Goal: Information Seeking & Learning: Understand process/instructions

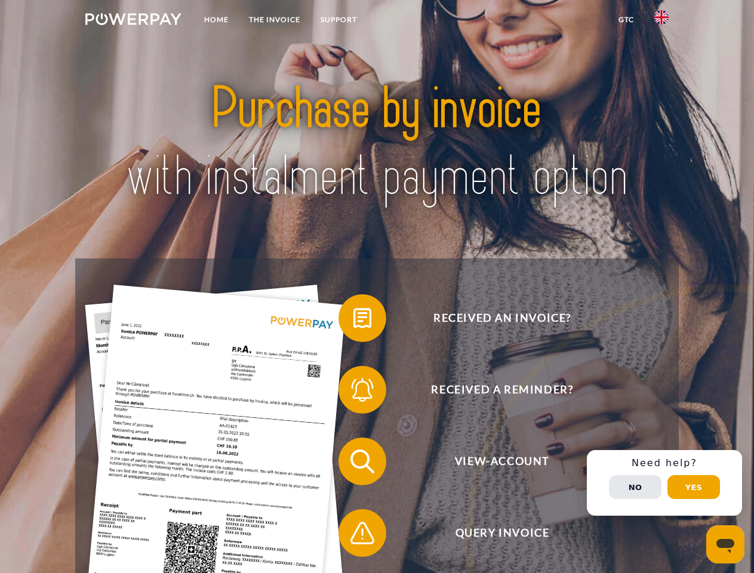
click at [133, 21] on img at bounding box center [133, 19] width 96 height 12
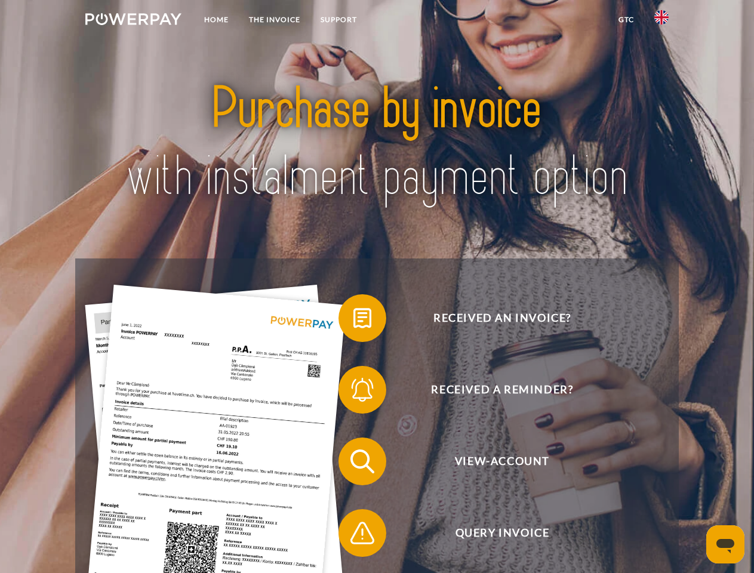
click at [662, 21] on img at bounding box center [662, 17] width 14 height 14
click at [626, 20] on link "GTC" at bounding box center [627, 20] width 36 height 22
click at [354, 321] on span at bounding box center [345, 319] width 60 height 60
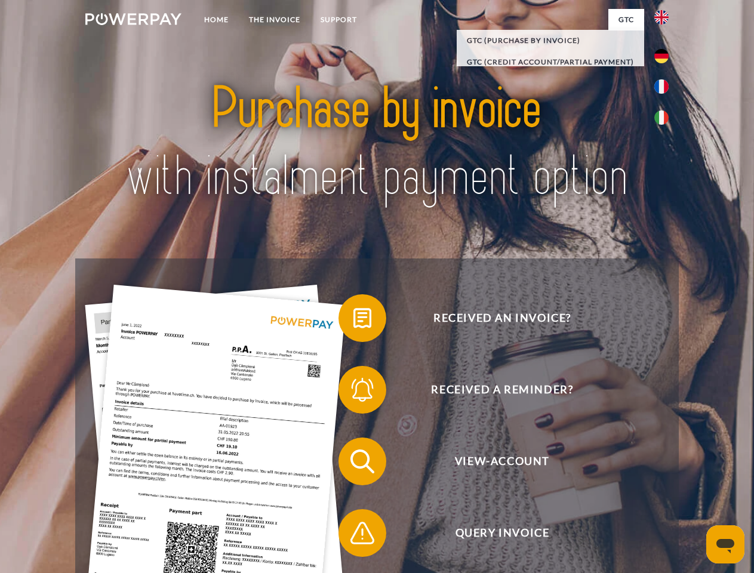
click at [354, 392] on span at bounding box center [345, 390] width 60 height 60
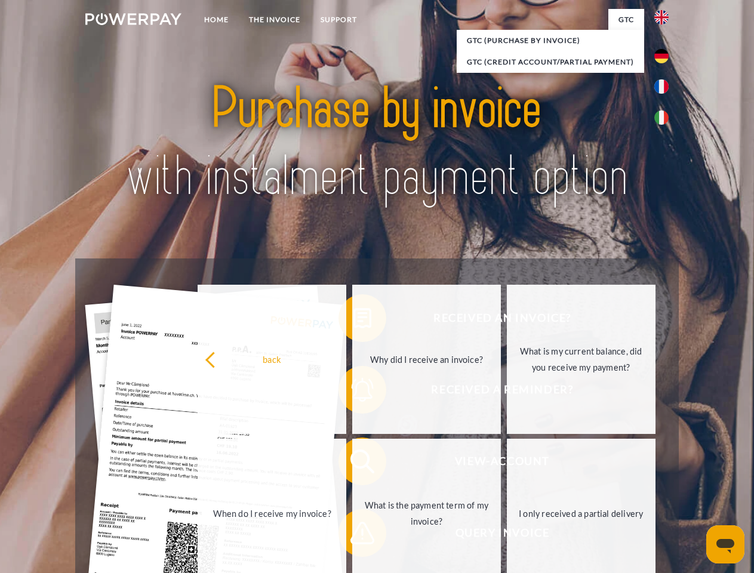
click at [354, 464] on link "What is the payment term of my invoice?" at bounding box center [426, 513] width 149 height 149
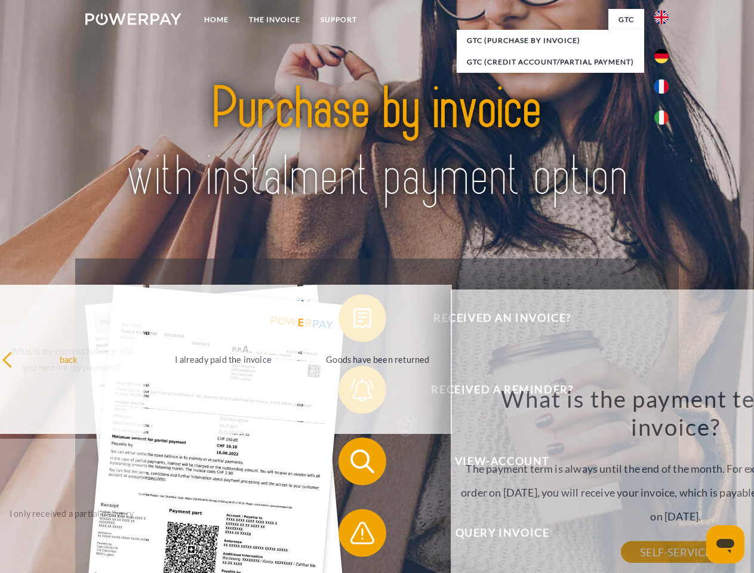
click at [354, 536] on span at bounding box center [345, 534] width 60 height 60
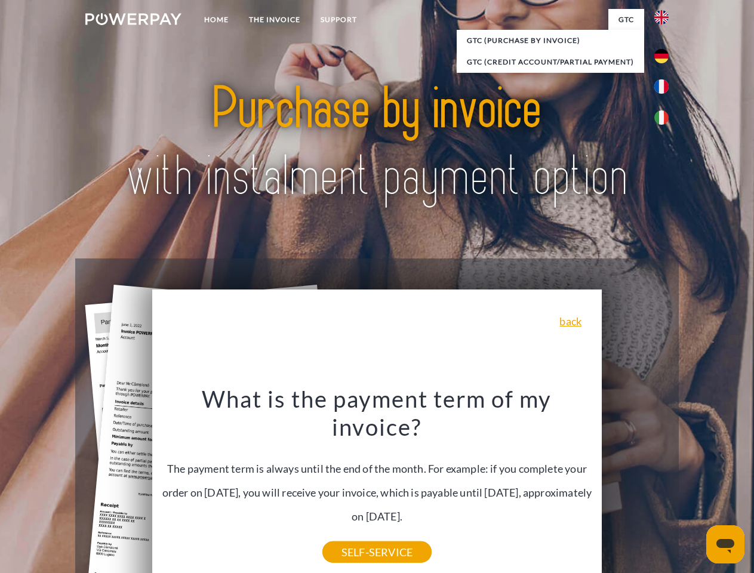
click at [665, 483] on div "Received an invoice? Received a reminder? View-Account Query Invoice" at bounding box center [376, 498] width 603 height 478
click at [636, 486] on span "View-Account" at bounding box center [502, 462] width 293 height 48
click at [694, 487] on header "Home THE INVOICE Support" at bounding box center [377, 412] width 754 height 825
